Goal: Find specific page/section: Find specific page/section

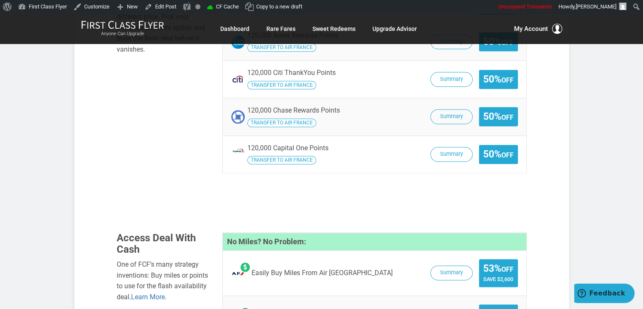
scroll to position [1102, 0]
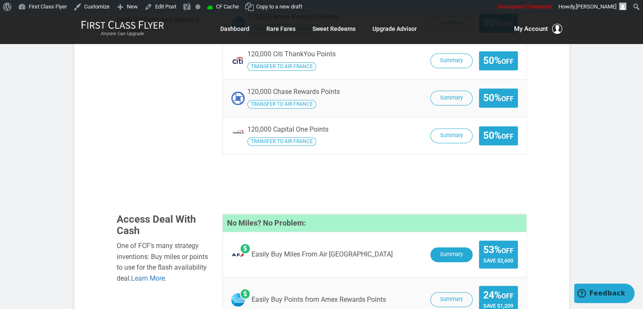
click at [439, 247] on button "Summary" at bounding box center [451, 254] width 42 height 15
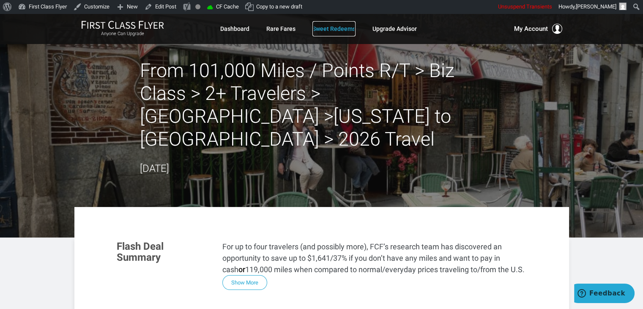
click at [338, 34] on link "Sweet Redeems" at bounding box center [333, 28] width 43 height 15
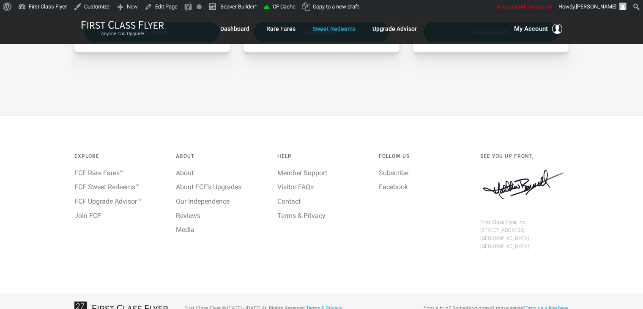
scroll to position [1257, 0]
